Goal: Navigation & Orientation: Find specific page/section

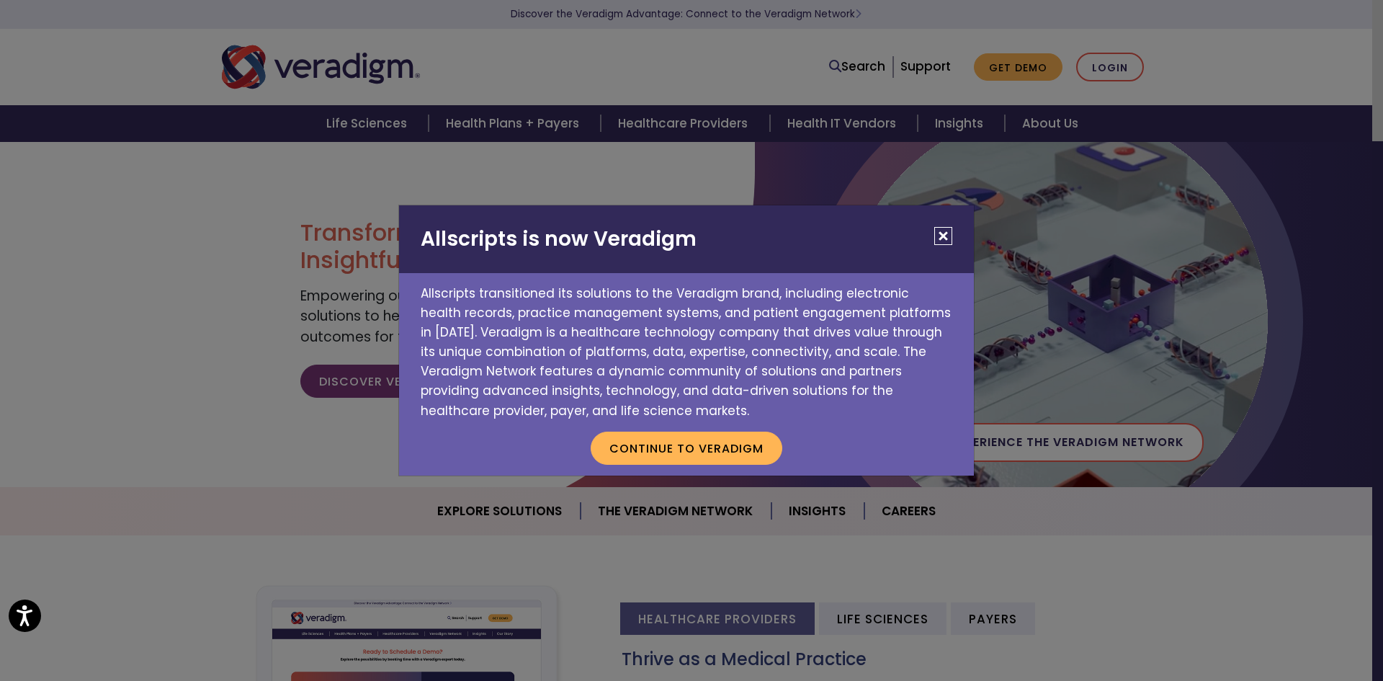
click at [943, 246] on h2 "Allscripts is now Veradigm" at bounding box center [686, 239] width 575 height 68
click at [949, 237] on button "Close" at bounding box center [943, 236] width 18 height 18
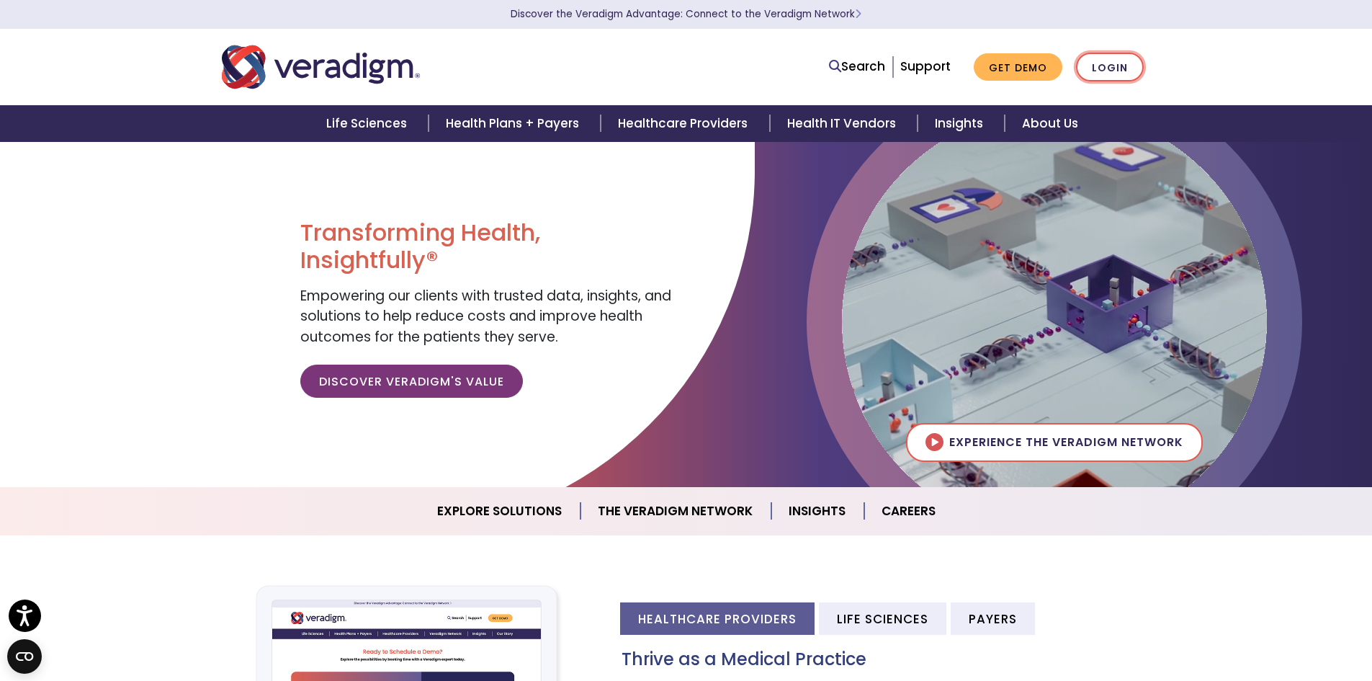
click at [1111, 63] on link "Login" at bounding box center [1110, 68] width 68 height 30
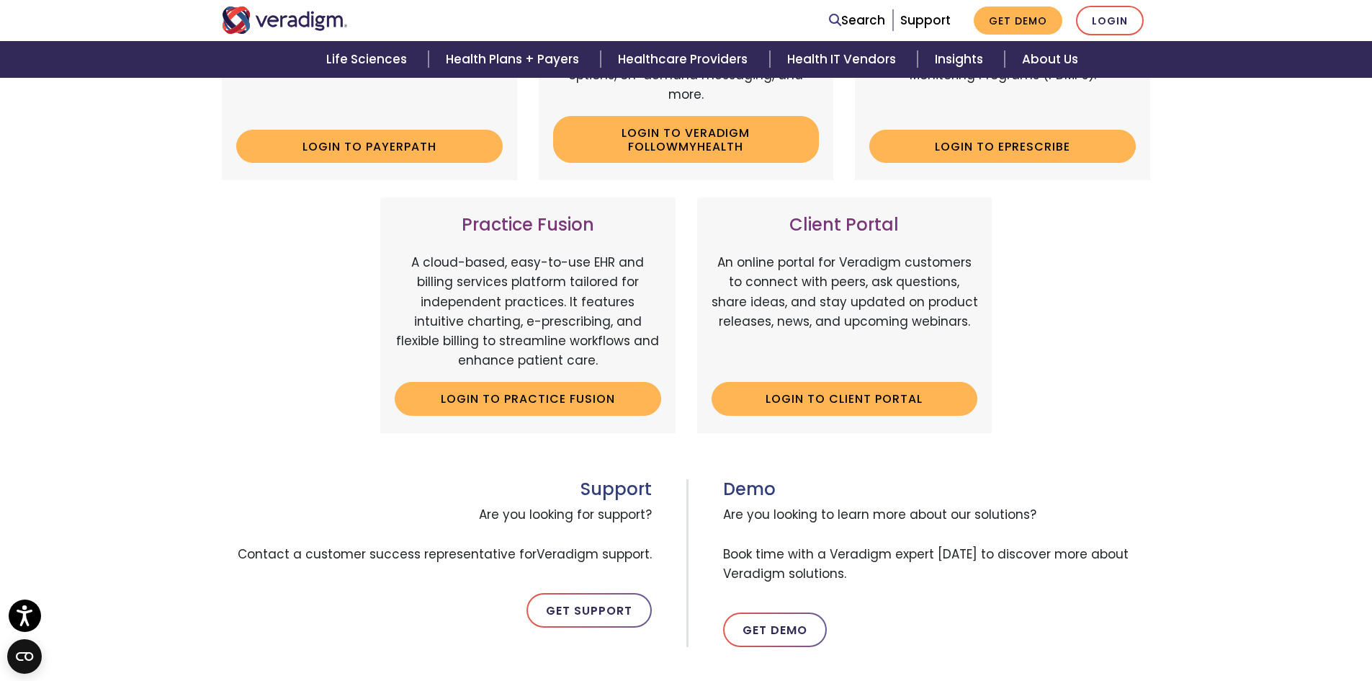
scroll to position [516, 0]
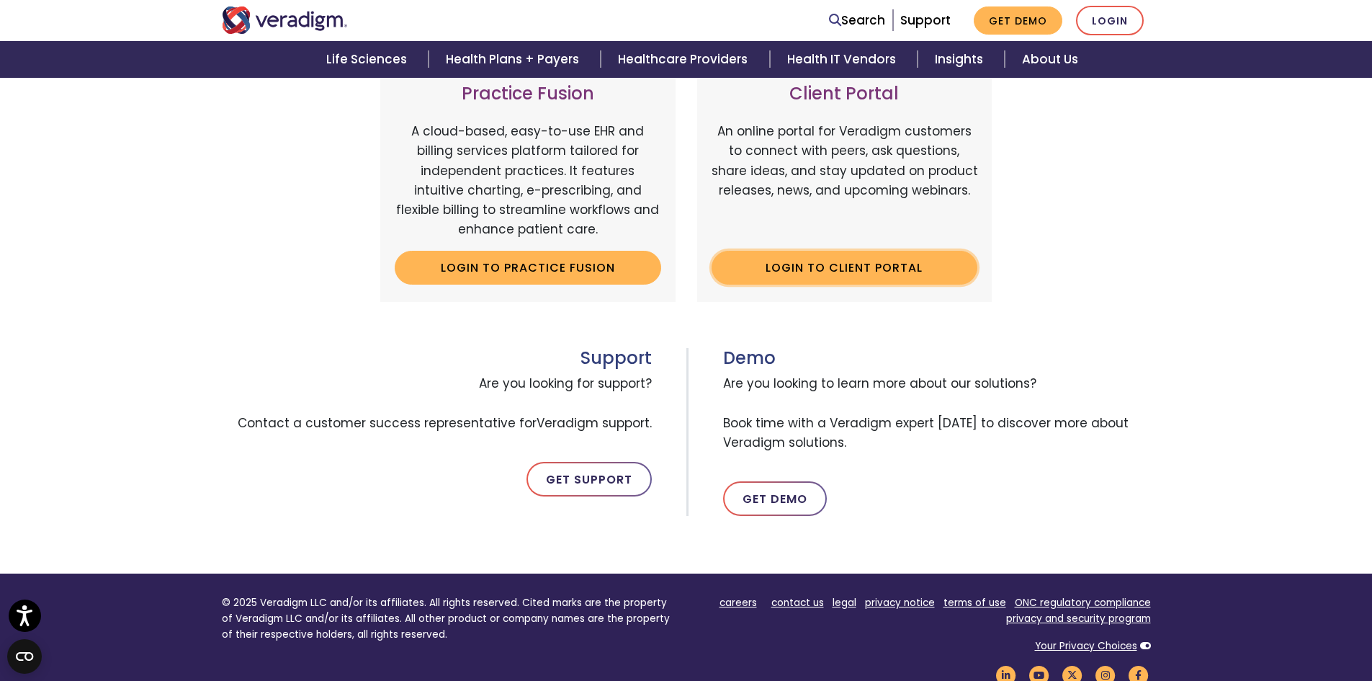
click at [855, 269] on link "Login to Client Portal" at bounding box center [845, 267] width 267 height 33
